Goal: Check status: Check status

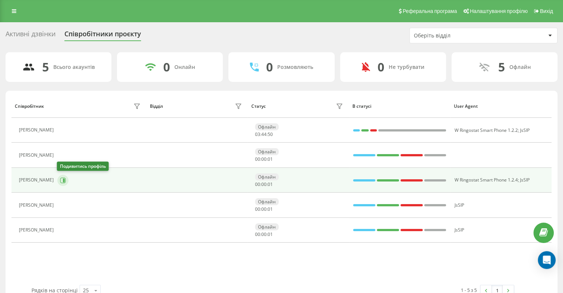
click at [60, 180] on icon at bounding box center [63, 180] width 6 height 6
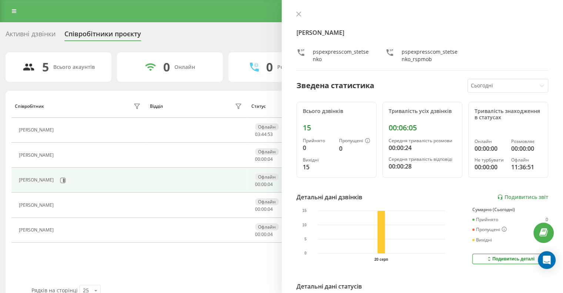
drag, startPoint x: 295, startPoint y: 13, endPoint x: 288, endPoint y: 16, distance: 7.3
click at [295, 13] on button at bounding box center [299, 14] width 10 height 7
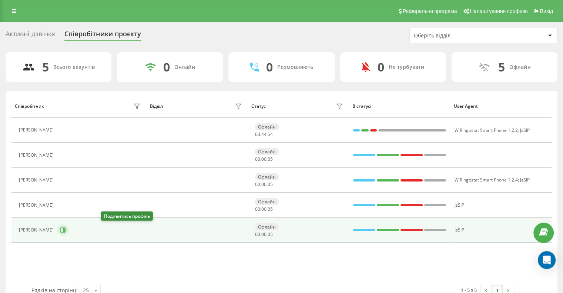
click at [66, 229] on icon at bounding box center [63, 230] width 6 height 6
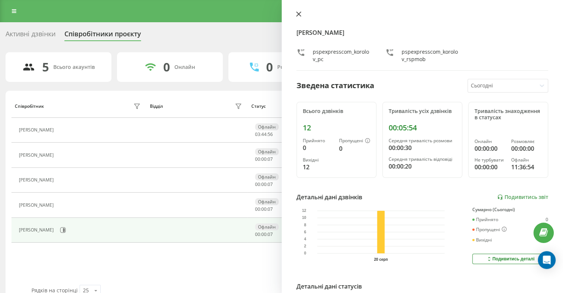
click at [299, 16] on icon at bounding box center [298, 13] width 5 height 5
